Goal: Submit feedback/report problem

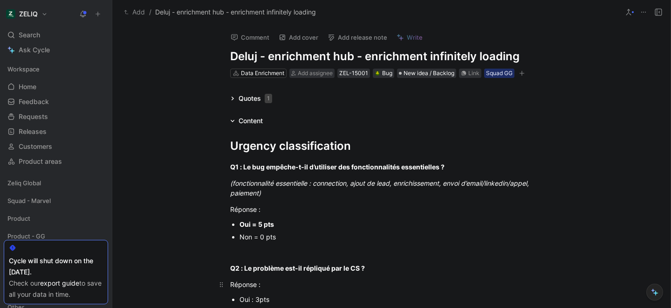
scroll to position [134, 0]
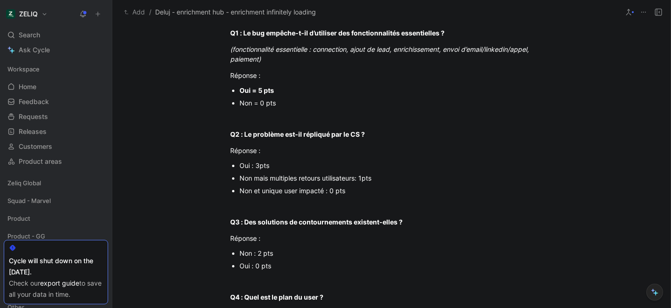
click at [253, 171] on p "Non mais multiples retours utilisateurs: 1pts" at bounding box center [395, 177] width 313 height 13
click at [249, 167] on div "Oui : 3pts" at bounding box center [395, 165] width 313 height 10
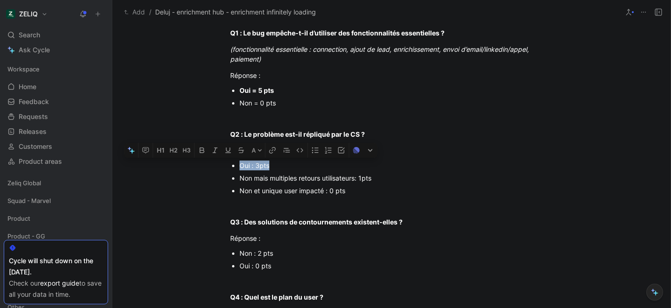
click at [249, 167] on div "Oui : 3pts" at bounding box center [395, 165] width 313 height 10
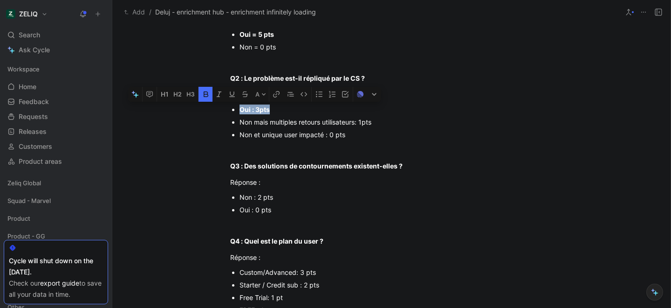
scroll to position [191, 0]
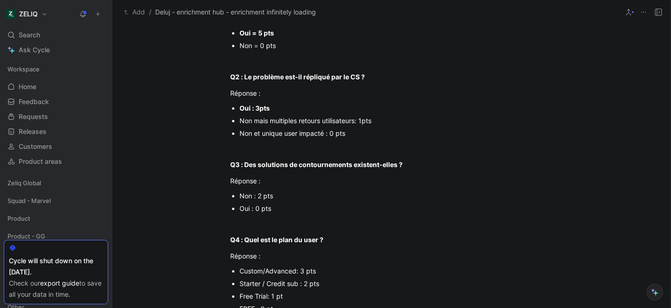
click at [263, 197] on div "Non : 2 pts" at bounding box center [395, 196] width 313 height 10
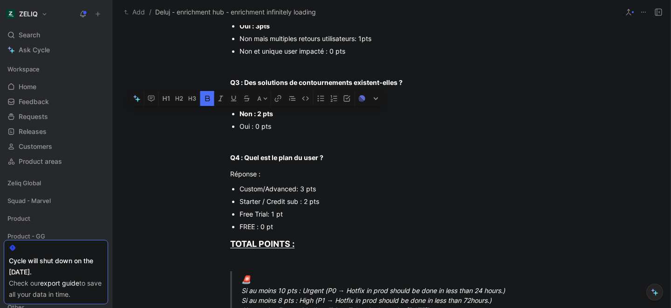
scroll to position [274, 0]
click at [260, 228] on div "FREE : 0 pt" at bounding box center [395, 225] width 313 height 10
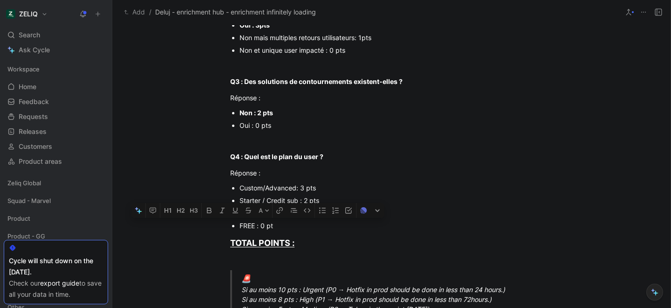
click at [258, 227] on div "FREE : 0 pt" at bounding box center [395, 225] width 313 height 10
click at [170, 158] on div "Urgency classification Q1 : Le bug empêche-t-il d’utiliser des fonctionnalités …" at bounding box center [391, 258] width 558 height 812
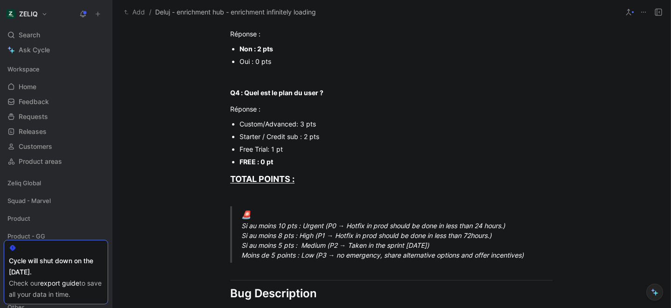
scroll to position [404, 0]
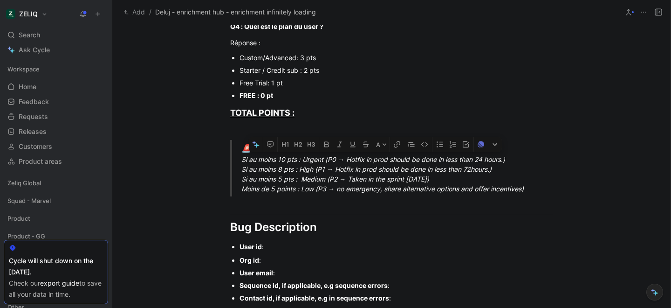
drag, startPoint x: 242, startPoint y: 161, endPoint x: 520, endPoint y: 161, distance: 278.2
click at [520, 161] on div "🚨 Si au moins 10 pts : Urgent (P0 → Hotfix in prod should be done in less than …" at bounding box center [402, 168] width 322 height 51
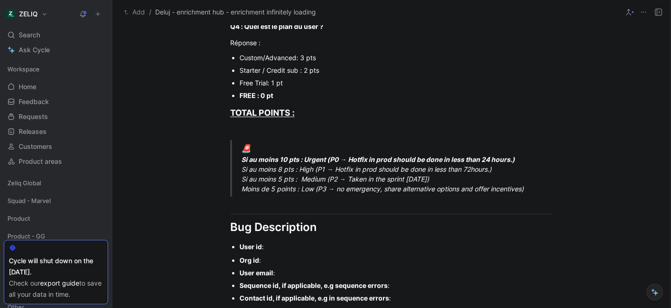
click at [294, 245] on div "User id :" at bounding box center [395, 246] width 313 height 10
click at [267, 259] on div "Org id :" at bounding box center [395, 260] width 313 height 10
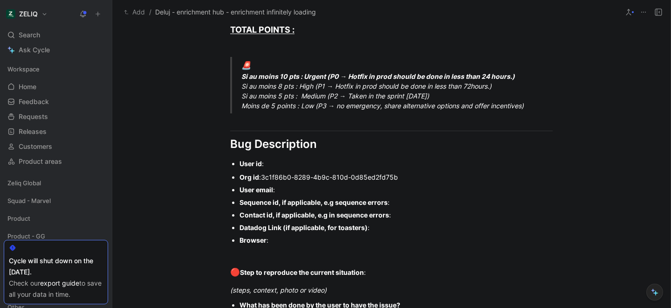
scroll to position [487, 0]
click at [293, 190] on div "User email :" at bounding box center [395, 189] width 313 height 10
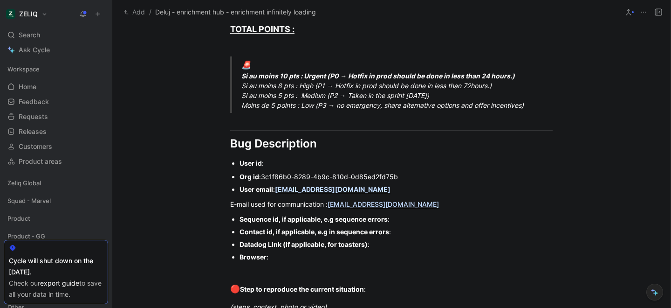
click at [412, 221] on div "Sequence id, if applicable, e.g sequence errors :" at bounding box center [395, 219] width 313 height 10
drag, startPoint x: 381, startPoint y: 242, endPoint x: 239, endPoint y: 217, distance: 143.9
click at [239, 217] on ul "Sequence id, if applicable, e.g sequence errors : Contact id, if applicable, e.…" at bounding box center [391, 237] width 358 height 50
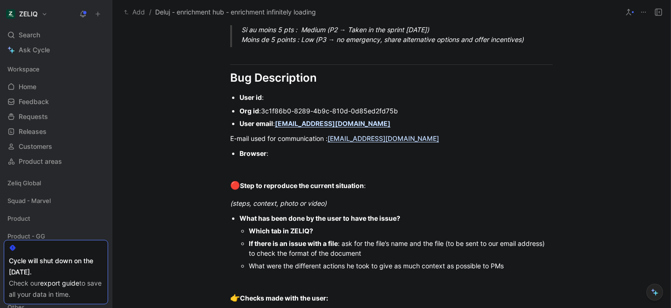
scroll to position [554, 0]
click at [352, 203] on div "(steps, context, photo or video)" at bounding box center [391, 203] width 322 height 10
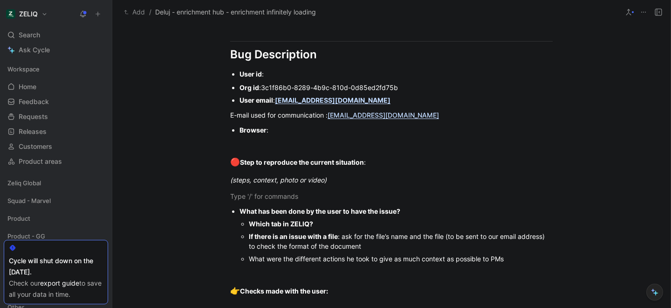
scroll to position [577, 0]
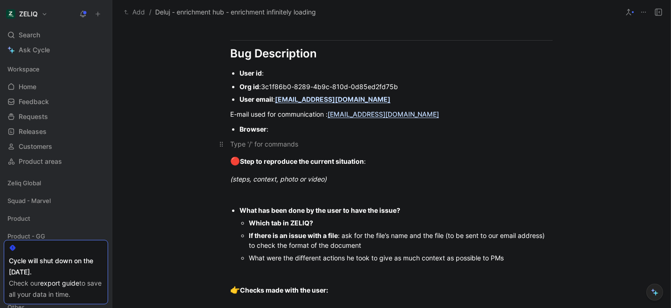
click at [251, 145] on div at bounding box center [391, 144] width 322 height 10
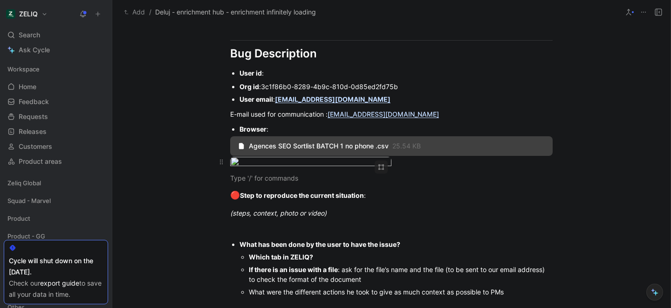
click at [342, 201] on body "ZELIQ Search ⌘ K Ask Cycle Workspace Home G then H Feedback G then F Requests G…" at bounding box center [335, 154] width 671 height 308
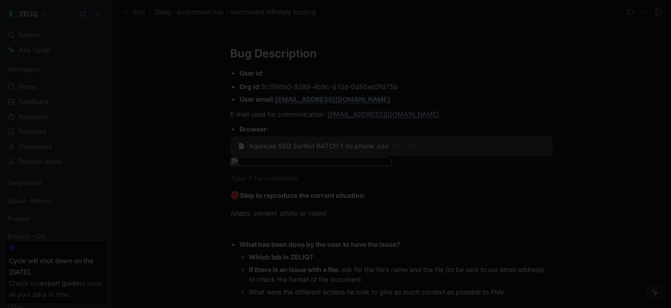
click at [659, 307] on div at bounding box center [335, 308] width 671 height 0
click at [658, 307] on div at bounding box center [335, 308] width 671 height 0
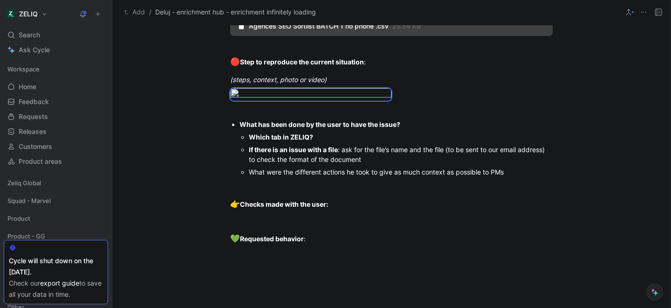
scroll to position [698, 0]
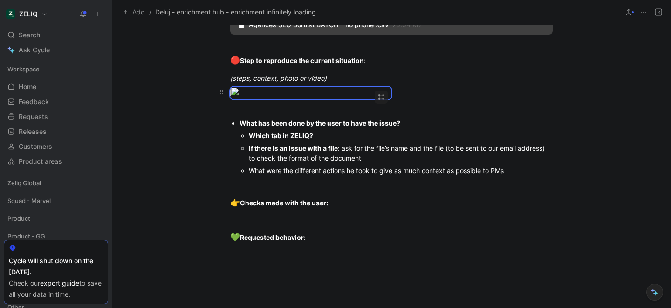
click at [442, 99] on div at bounding box center [391, 93] width 322 height 13
click at [321, 116] on p at bounding box center [391, 107] width 358 height 15
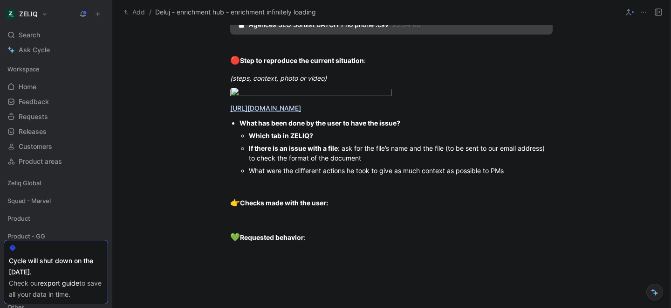
click at [323, 140] on div "Which tab in ZELIQ?" at bounding box center [401, 135] width 304 height 10
click at [378, 163] on div "If there is an issue with a file : ask for the file’s name and the file (to be …" at bounding box center [401, 153] width 304 height 20
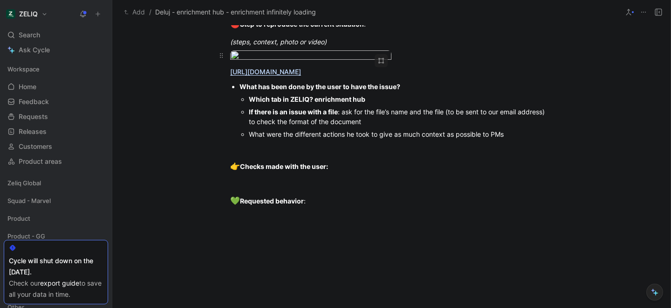
scroll to position [735, 0]
click at [298, 153] on div at bounding box center [391, 149] width 322 height 10
click at [284, 153] on div at bounding box center [391, 149] width 322 height 10
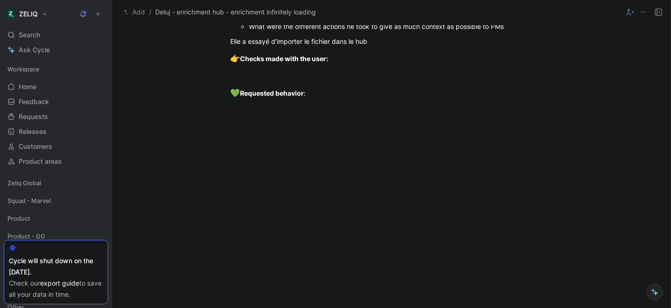
scroll to position [881, 0]
click at [462, 46] on div "Elle a essayé d’importer le fichier dans le hub mais ce n’est pas possible de s…" at bounding box center [391, 41] width 322 height 10
click at [515, 46] on div "Elle a essayé d’importer le fichier dans le hub mais ce n’est pas possible de “…" at bounding box center [391, 41] width 322 height 10
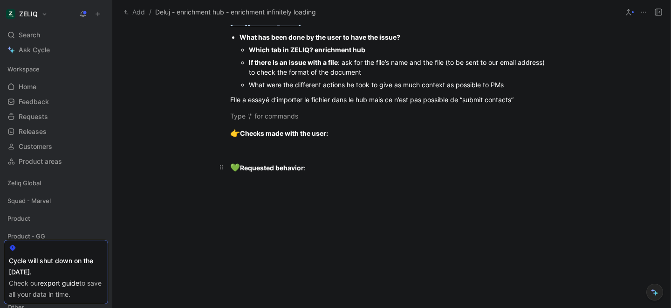
scroll to position [781, 0]
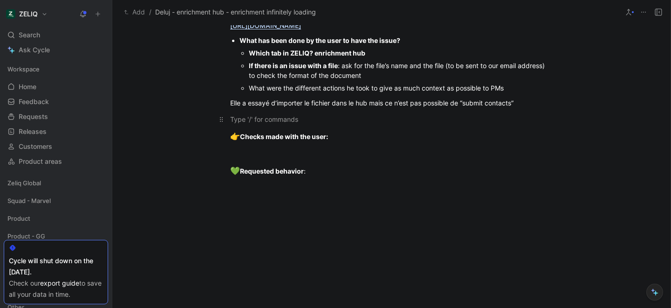
click at [287, 124] on div at bounding box center [391, 119] width 322 height 10
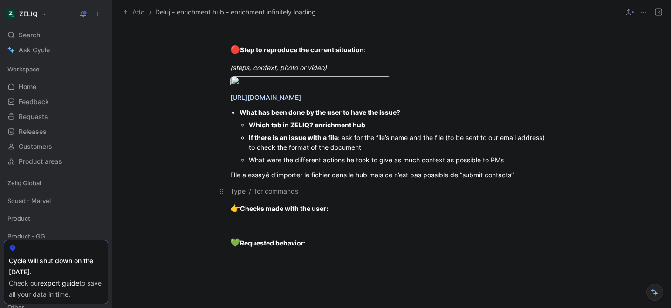
scroll to position [705, 0]
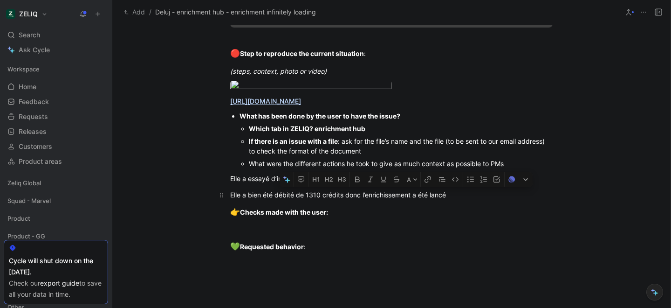
drag, startPoint x: 452, startPoint y: 261, endPoint x: 364, endPoint y: 258, distance: 87.7
click at [364, 199] on div "Elle a bien été débité de 1310 crédits donc l’enrichissement a été lancé" at bounding box center [391, 195] width 322 height 10
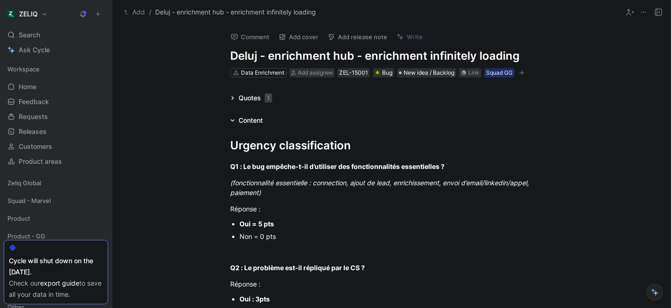
scroll to position [0, 0]
click at [305, 74] on span "Add assignee" at bounding box center [315, 72] width 35 height 7
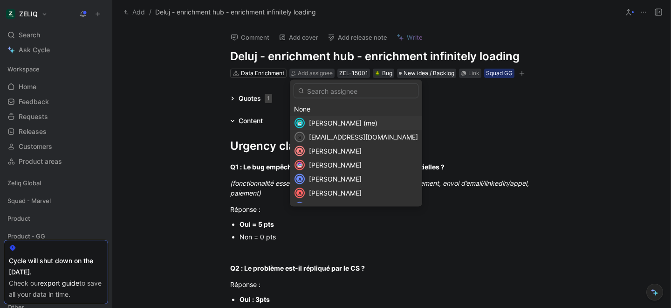
click at [315, 120] on span "[PERSON_NAME] (me)" at bounding box center [343, 123] width 68 height 8
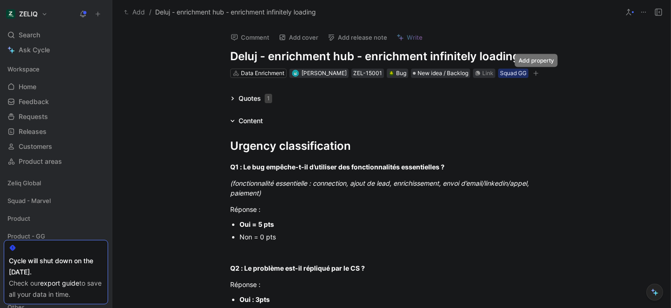
click at [533, 73] on button "button" at bounding box center [535, 72] width 9 height 9
click at [538, 70] on icon "button" at bounding box center [536, 73] width 6 height 6
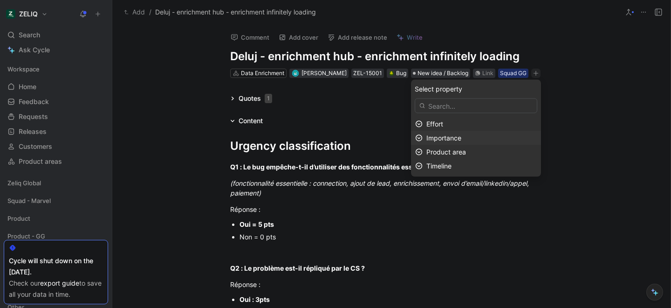
click at [479, 135] on div "Importance" at bounding box center [481, 137] width 110 height 11
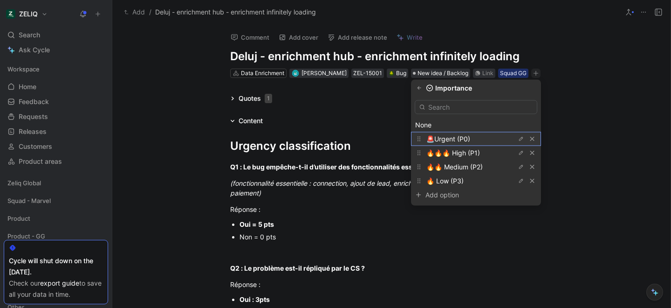
click at [470, 138] on span "🚨Urgent (P0)" at bounding box center [448, 139] width 44 height 8
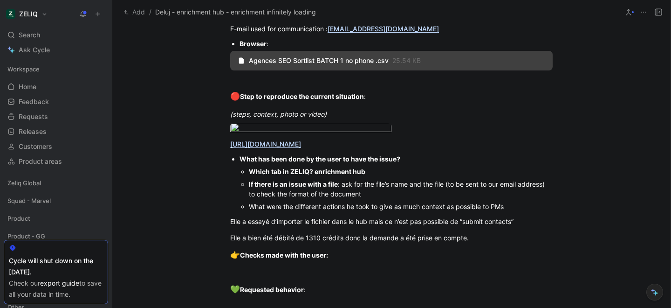
scroll to position [686, 0]
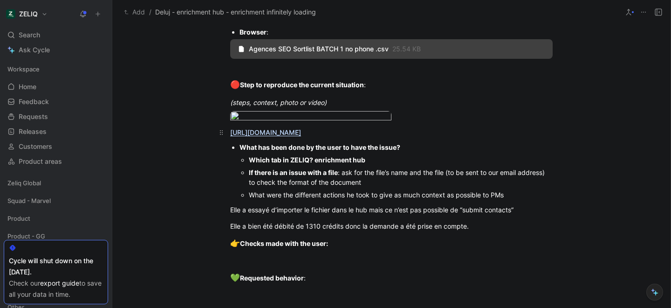
click at [363, 137] on div "[URL][DOMAIN_NAME]" at bounding box center [391, 132] width 322 height 10
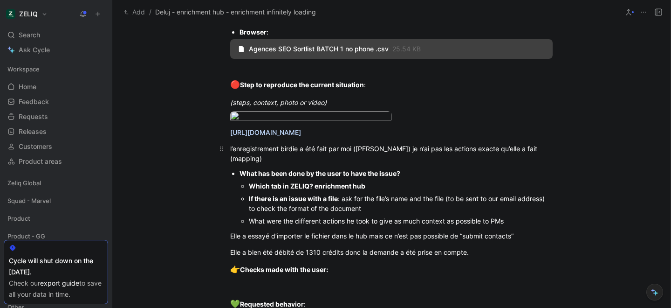
click at [512, 163] on div "l’enregistrement birdie a été fait par moi ([PERSON_NAME]) je n’ai pas les acti…" at bounding box center [391, 154] width 322 height 20
click at [317, 166] on p "l’enregistrement birdie a été fait par moi ([PERSON_NAME]) je n’ai pas les acti…" at bounding box center [391, 153] width 358 height 25
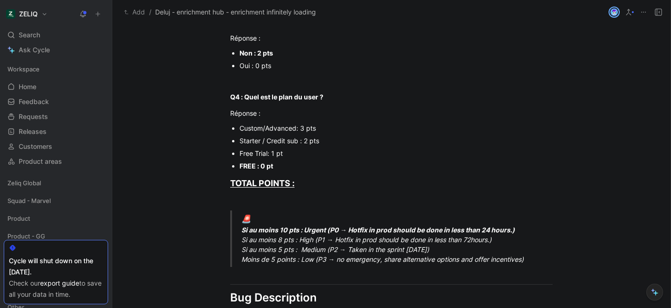
scroll to position [0, 0]
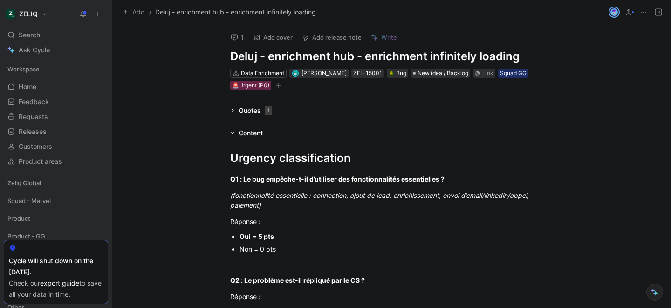
click at [236, 35] on icon at bounding box center [234, 37] width 7 height 7
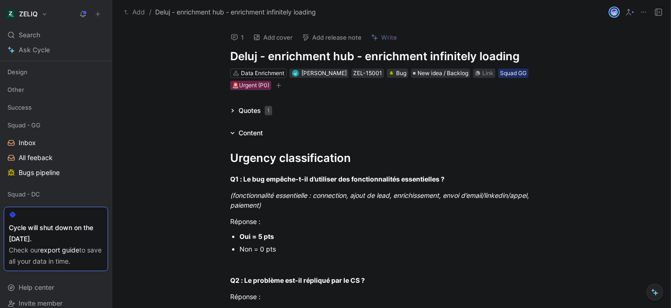
scroll to position [214, 0]
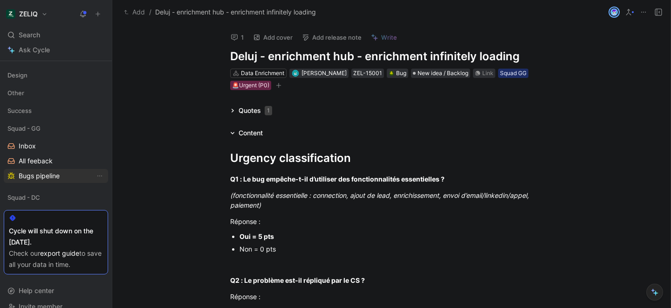
click at [38, 173] on span "Bugs pipeline" at bounding box center [39, 175] width 41 height 9
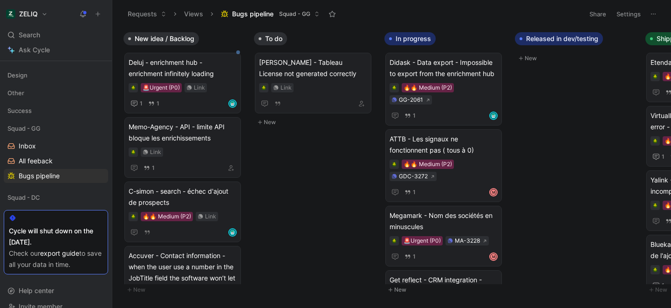
click at [316, 15] on icon at bounding box center [317, 14] width 6 height 6
